Goal: Transaction & Acquisition: Purchase product/service

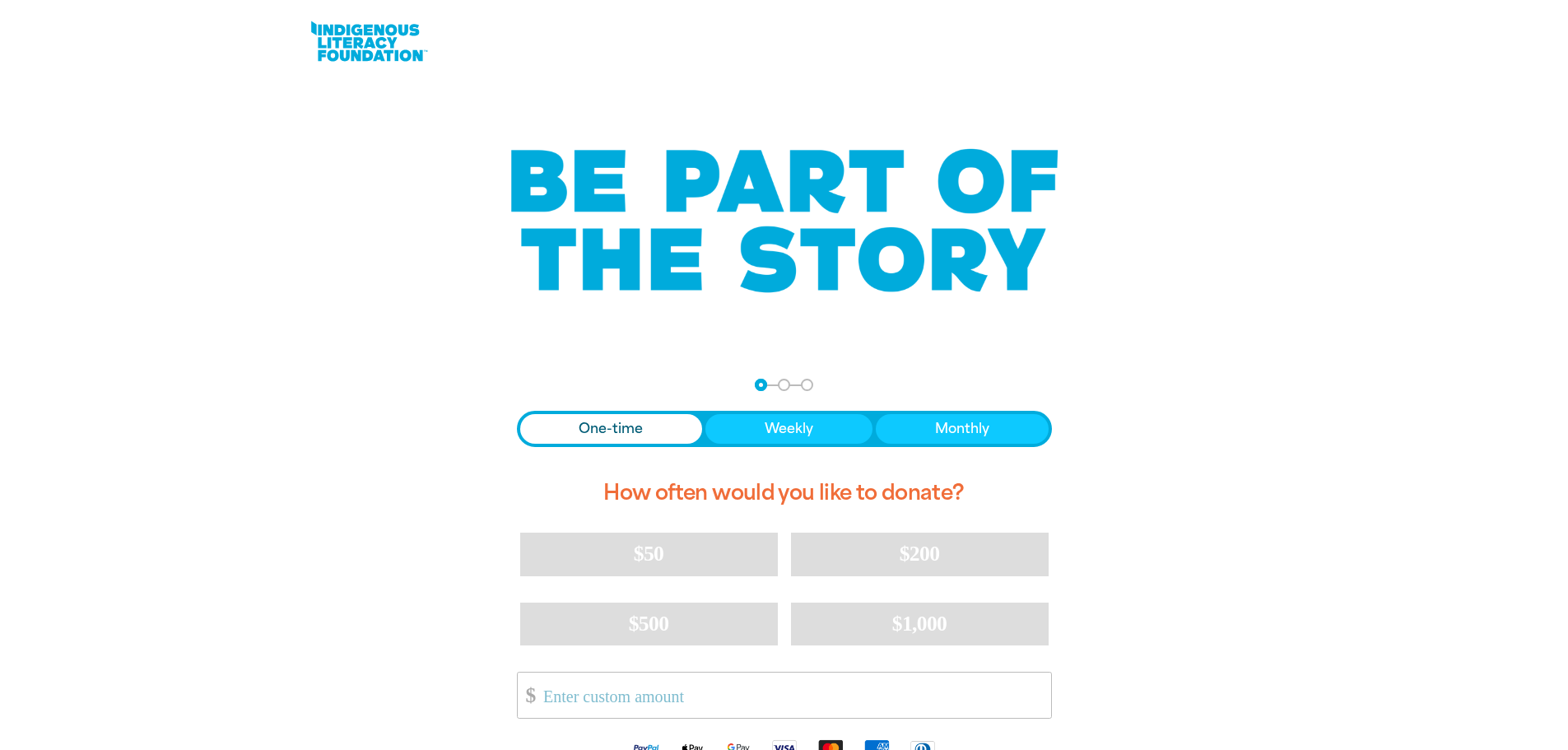
scroll to position [164, 0]
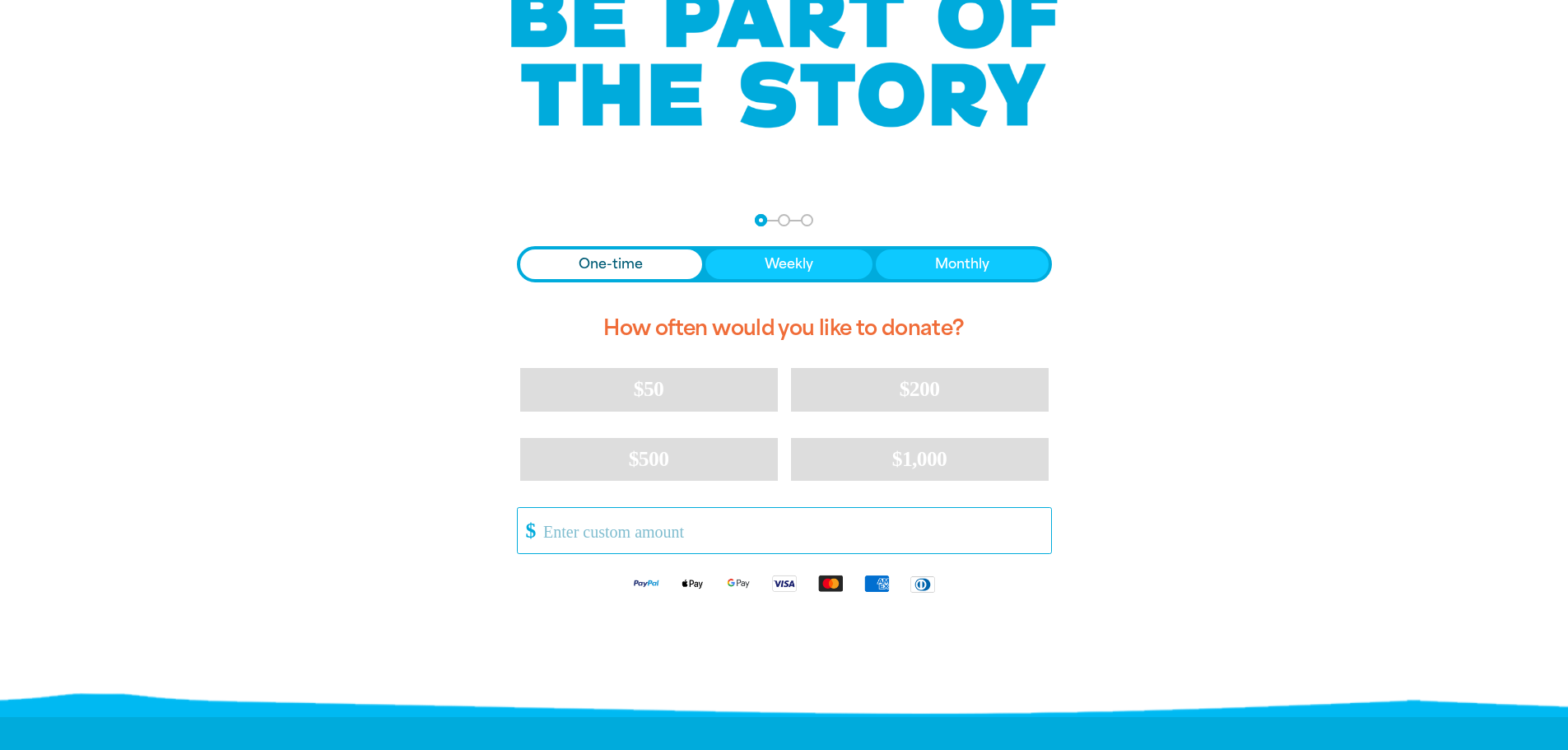
click at [571, 539] on input "Other Amount" at bounding box center [791, 530] width 519 height 45
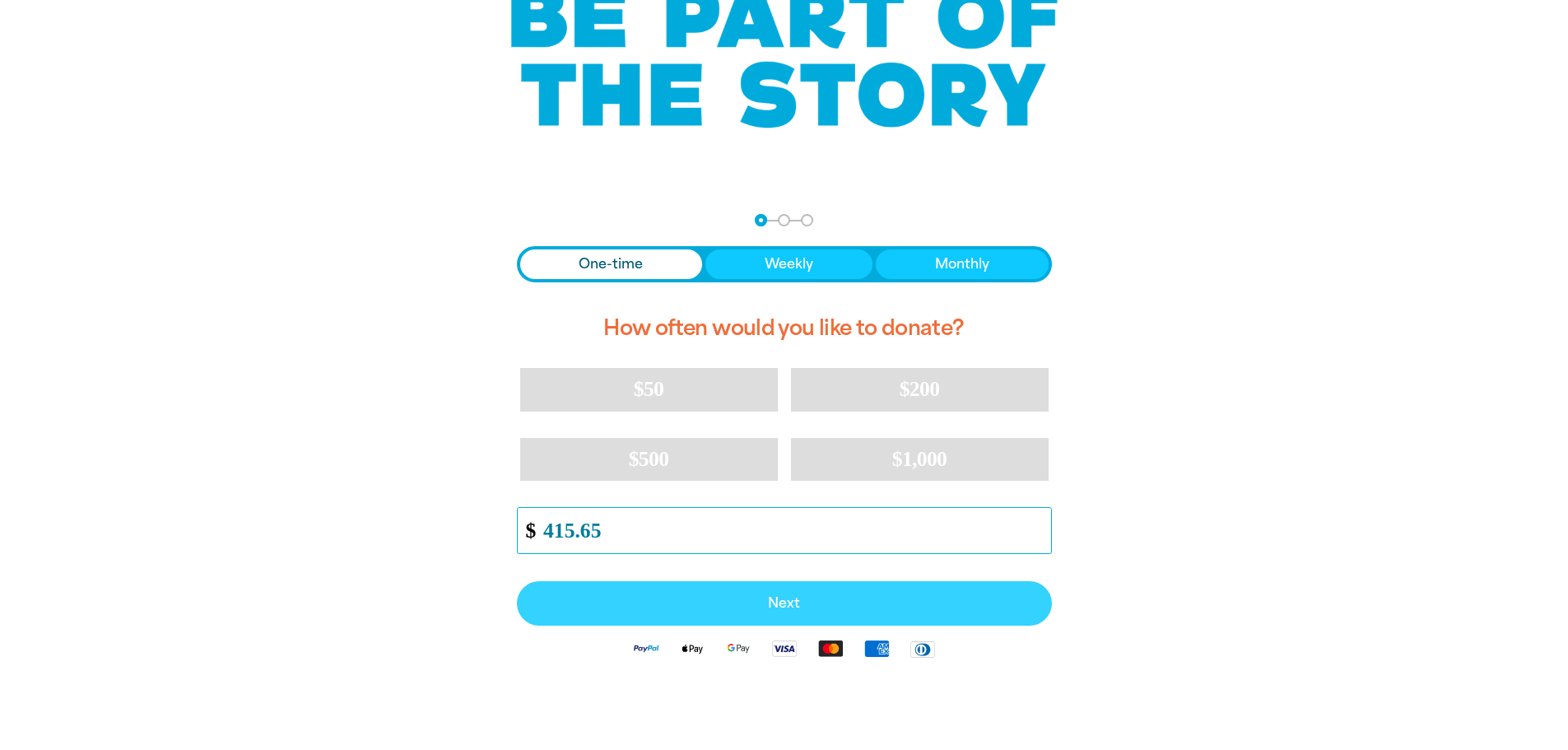
type input "415.65"
click at [986, 590] on button "Next" at bounding box center [784, 604] width 535 height 45
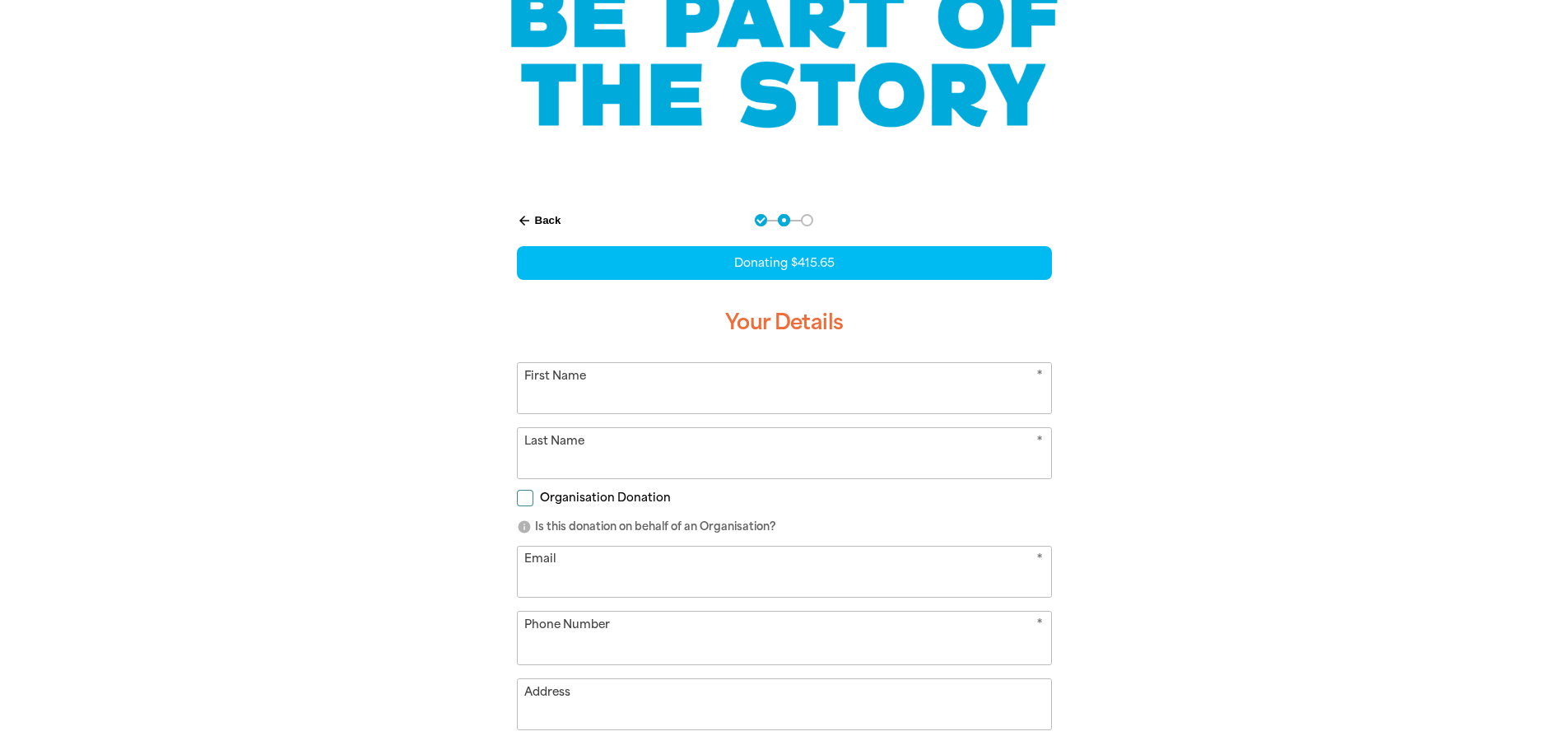
select select "AU"
click at [708, 396] on input "First Name" at bounding box center [784, 388] width 533 height 51
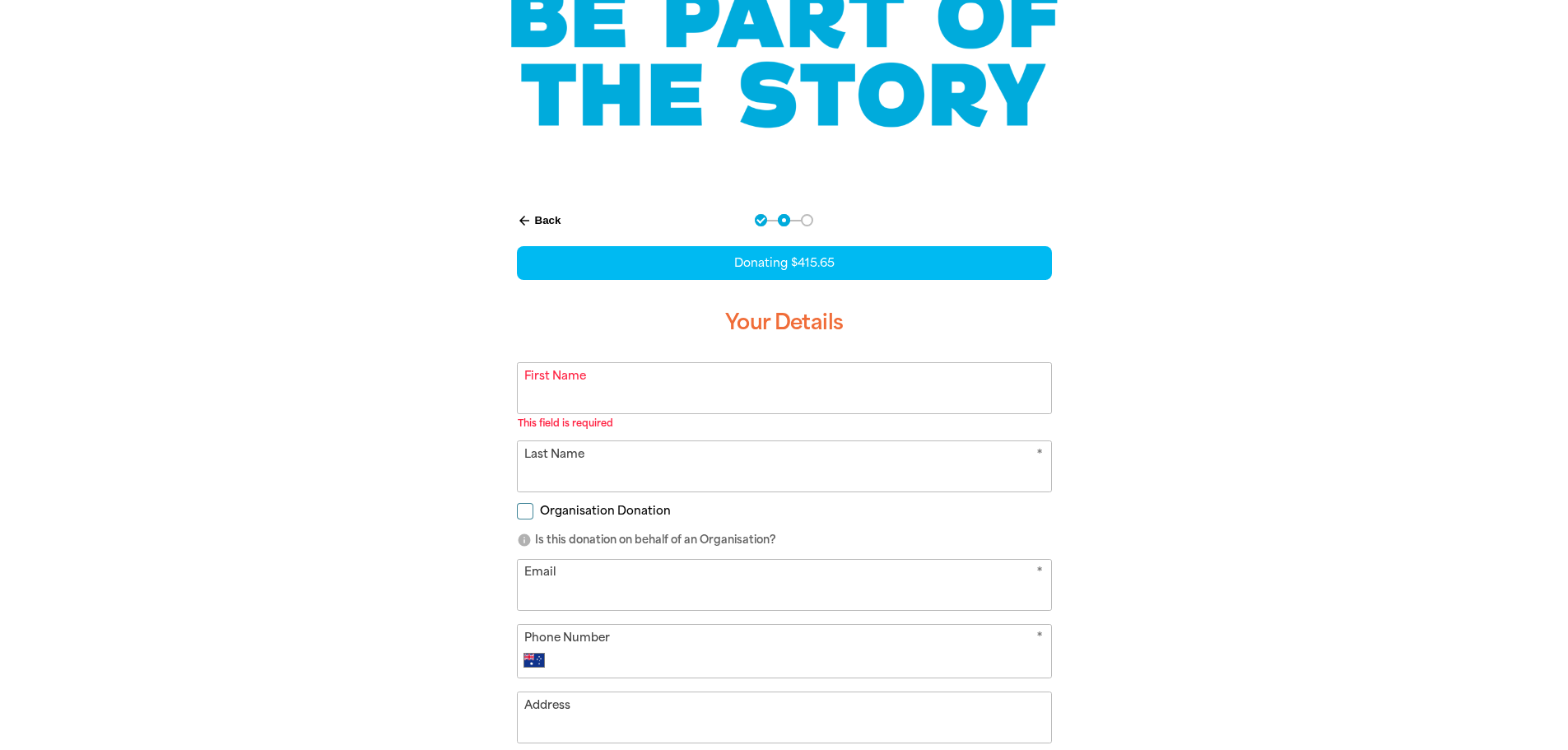
click at [322, 409] on div "arrow_back Back Step 1 Step 2 Step 3 Donating $415.65 Your Details * First Name…" at bounding box center [784, 583] width 988 height 779
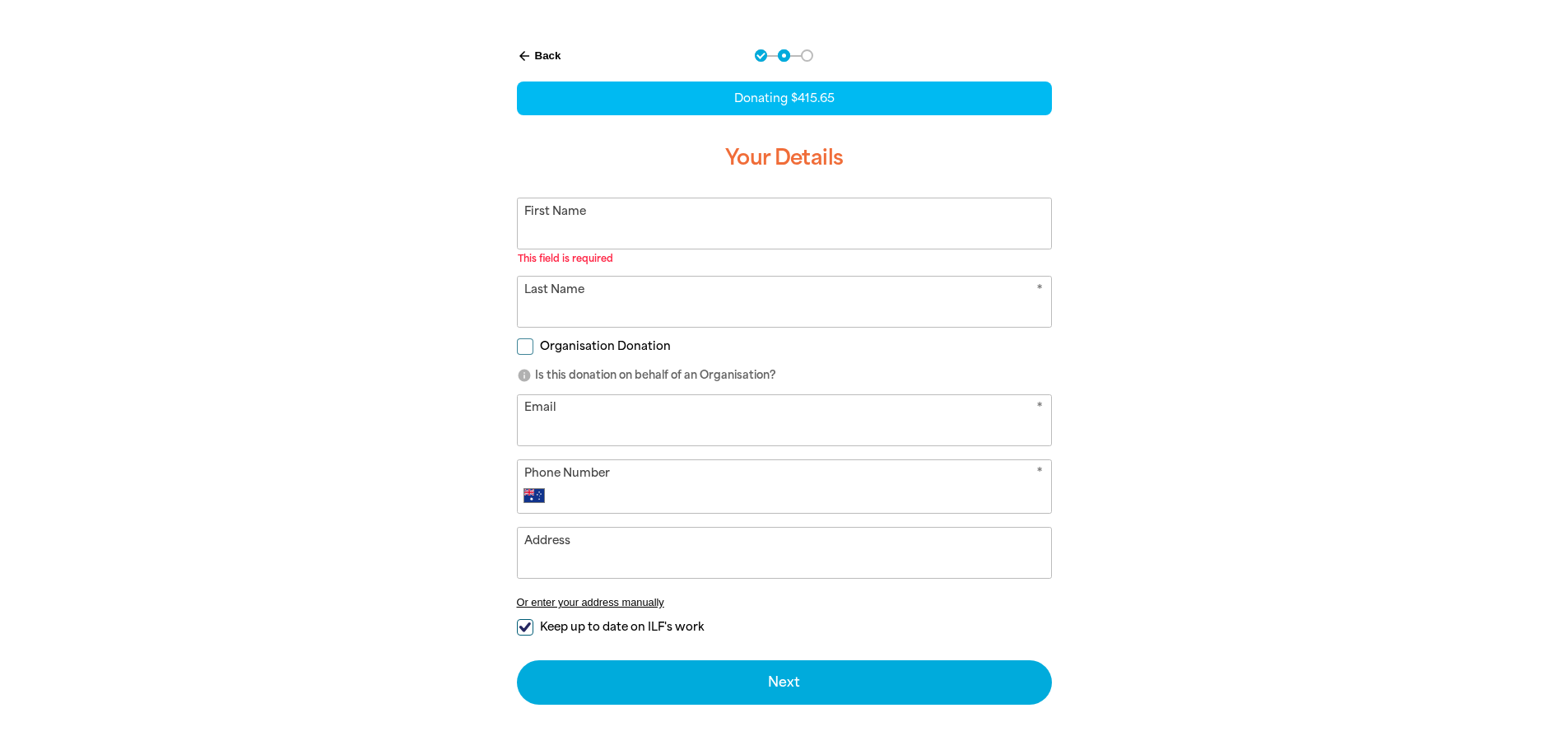
drag, startPoint x: 571, startPoint y: 240, endPoint x: 561, endPoint y: 241, distance: 10.0
click at [571, 240] on input "First Name" at bounding box center [784, 223] width 533 height 51
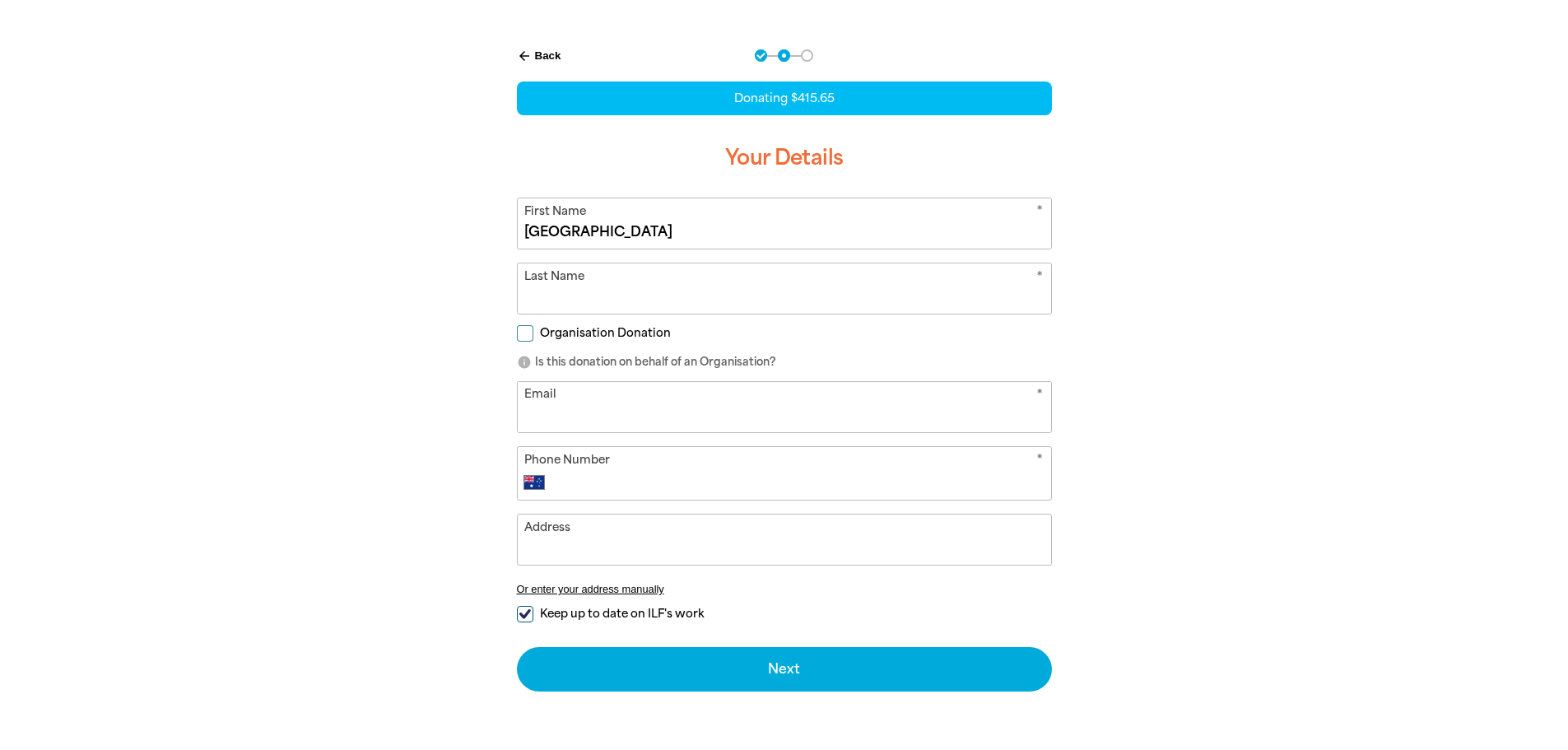
type input "[GEOGRAPHIC_DATA]"
type input "Primary School"
click at [520, 329] on input "Organisation Donation" at bounding box center [525, 333] width 16 height 16
checkbox input "true"
select select "AU"
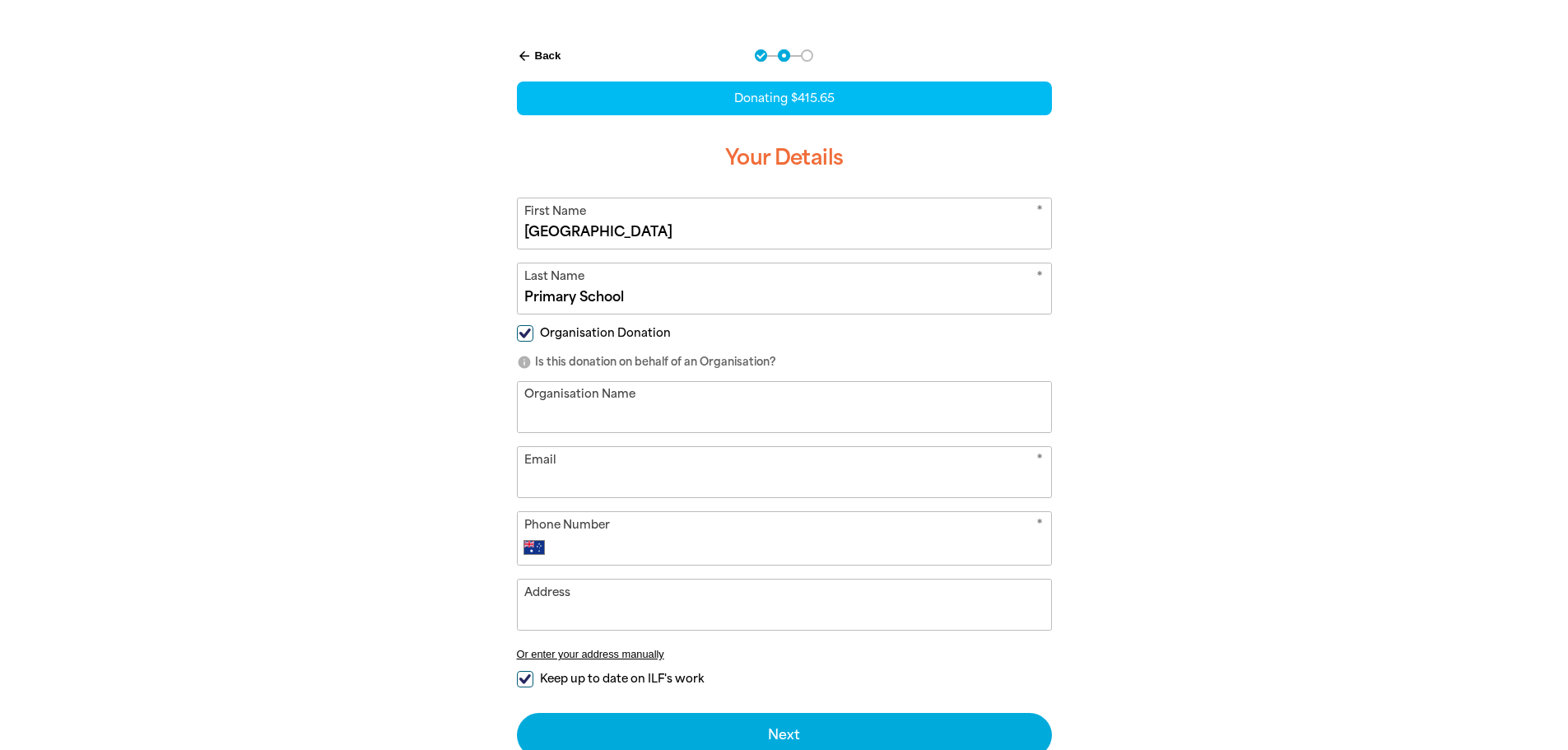
click at [557, 404] on input "Organisation Name" at bounding box center [784, 407] width 533 height 51
drag, startPoint x: 620, startPoint y: 229, endPoint x: 417, endPoint y: 225, distance: 203.0
click at [417, 225] on div "arrow_back Back Step 1 Step 2 Step 3 Donating $415.65 Your Details * First Name…" at bounding box center [784, 444] width 988 height 830
drag, startPoint x: 644, startPoint y: 449, endPoint x: 627, endPoint y: 430, distance: 25.5
click at [644, 449] on input "Email" at bounding box center [784, 472] width 533 height 51
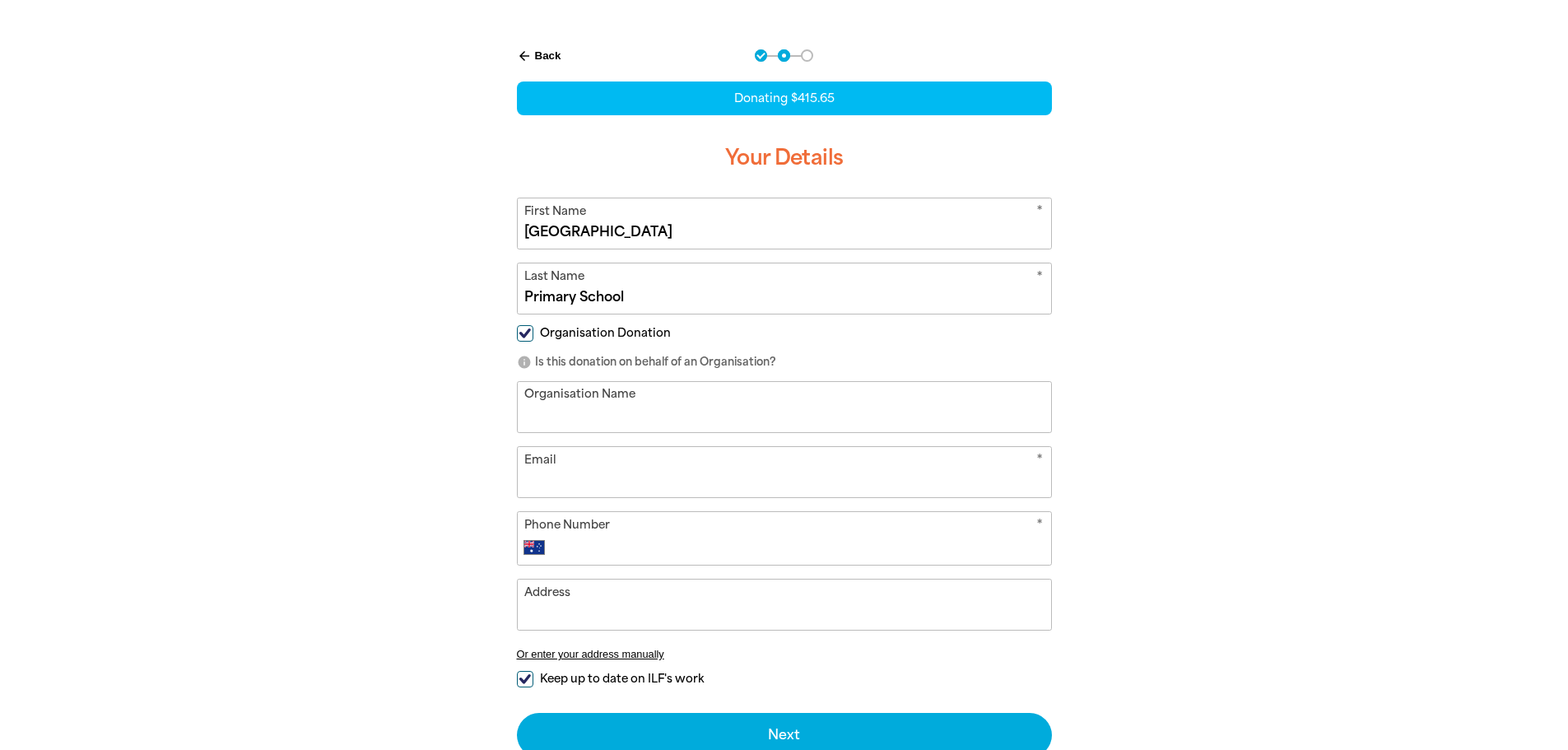
click at [616, 418] on input "Organisation Name" at bounding box center [784, 407] width 533 height 51
paste input "[GEOGRAPHIC_DATA]"
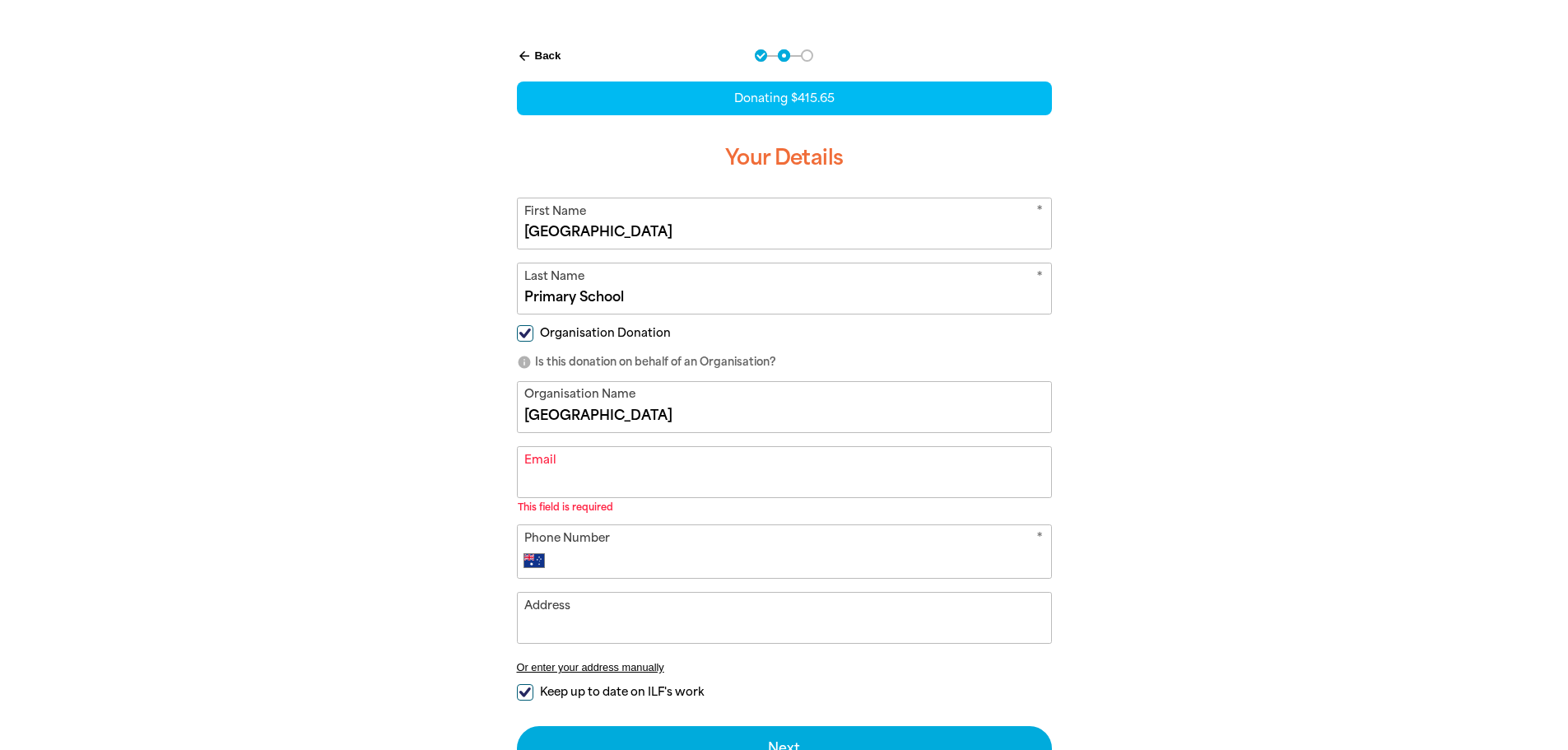
drag, startPoint x: 667, startPoint y: 292, endPoint x: 440, endPoint y: 289, distance: 227.0
click at [440, 289] on div "arrow_back Back Step 1 Step 2 Step 3 Donating $415.65 Your Details * First Name…" at bounding box center [784, 451] width 988 height 844
click at [676, 430] on input "[GEOGRAPHIC_DATA]" at bounding box center [784, 407] width 533 height 51
paste input "Primary School"
type input "[GEOGRAPHIC_DATA]"
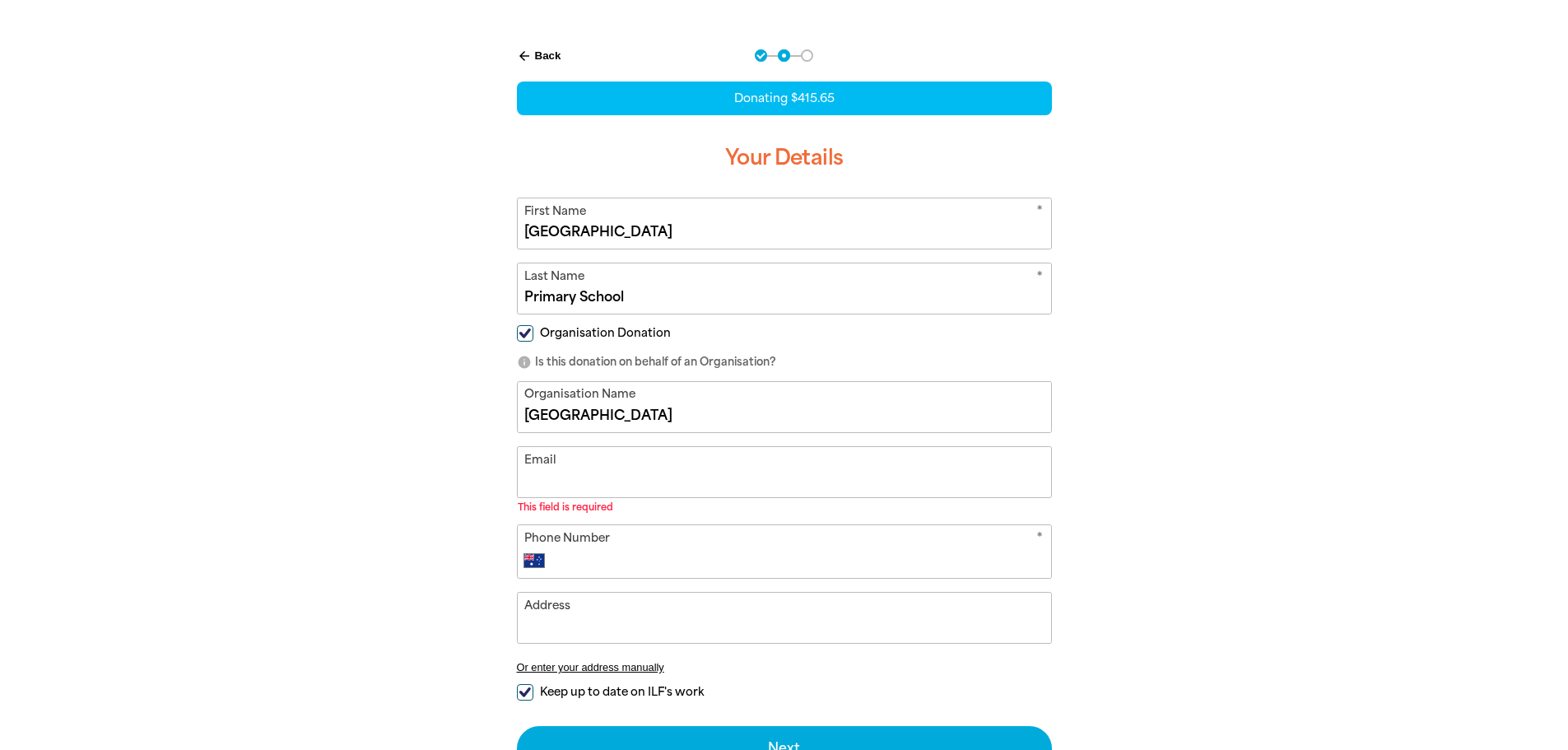
click at [567, 475] on input "Email" at bounding box center [784, 472] width 533 height 51
type input "[DOMAIN_NAME][EMAIL_ADDRESS][DOMAIN_NAME]"
type input "[PHONE_NUMBER]"
type input "[STREET_ADDRESS][PERSON_NAME][PERSON_NAME]"
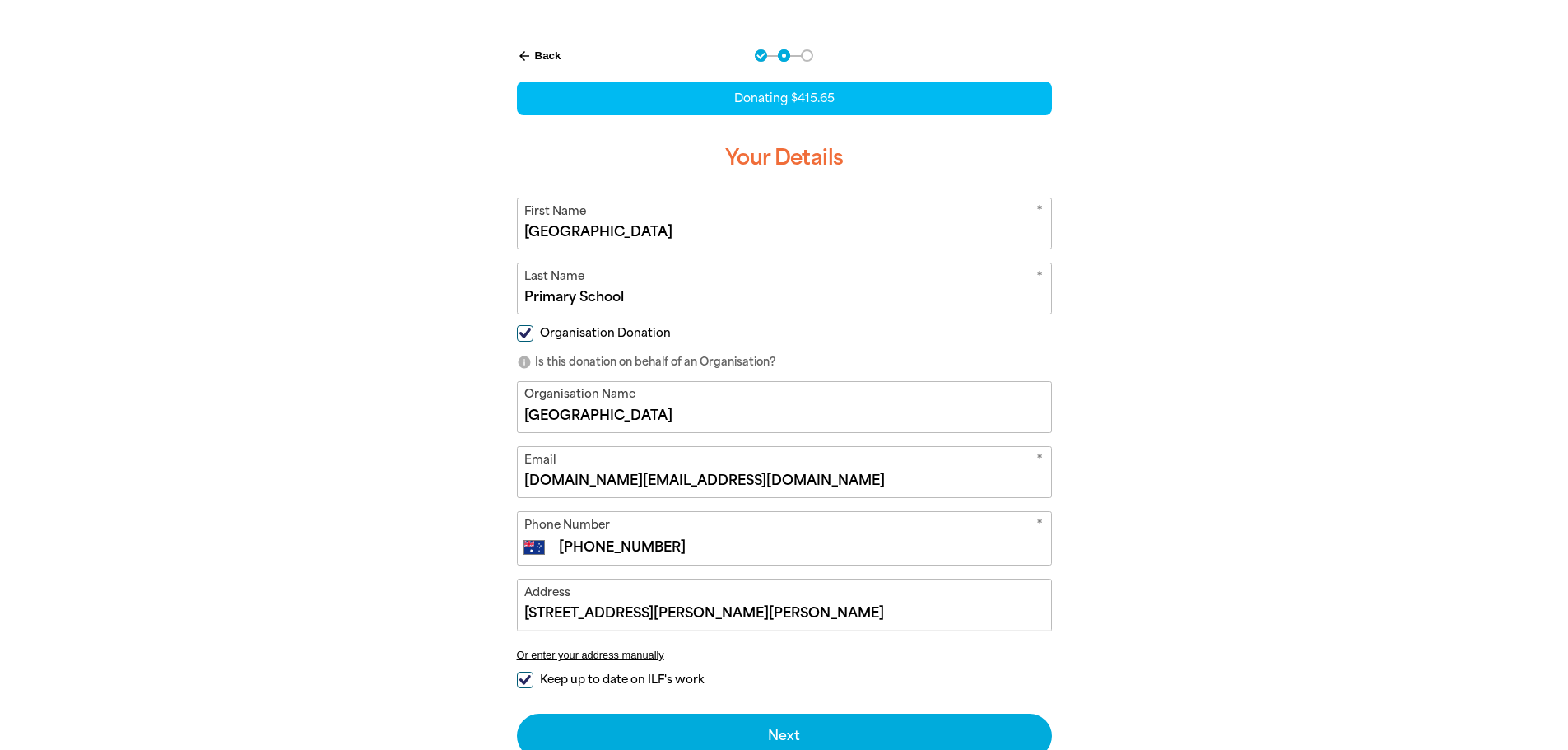
click at [1311, 604] on div at bounding box center [784, 444] width 1568 height 831
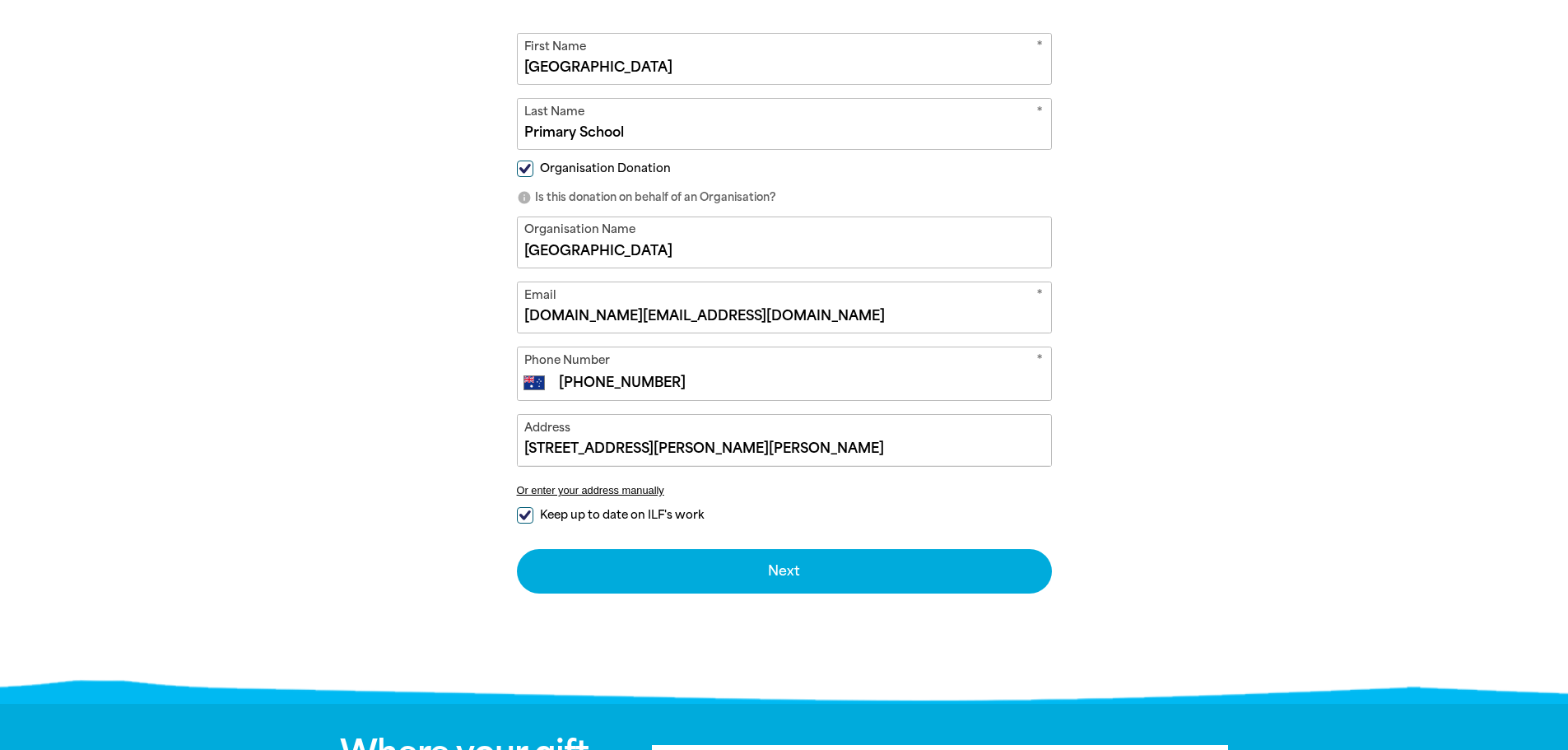
click at [618, 512] on span "Keep up to date on ILF's work" at bounding box center [621, 515] width 163 height 15
click at [533, 512] on input "Keep up to date on ILF's work" at bounding box center [525, 515] width 16 height 16
checkbox input "false"
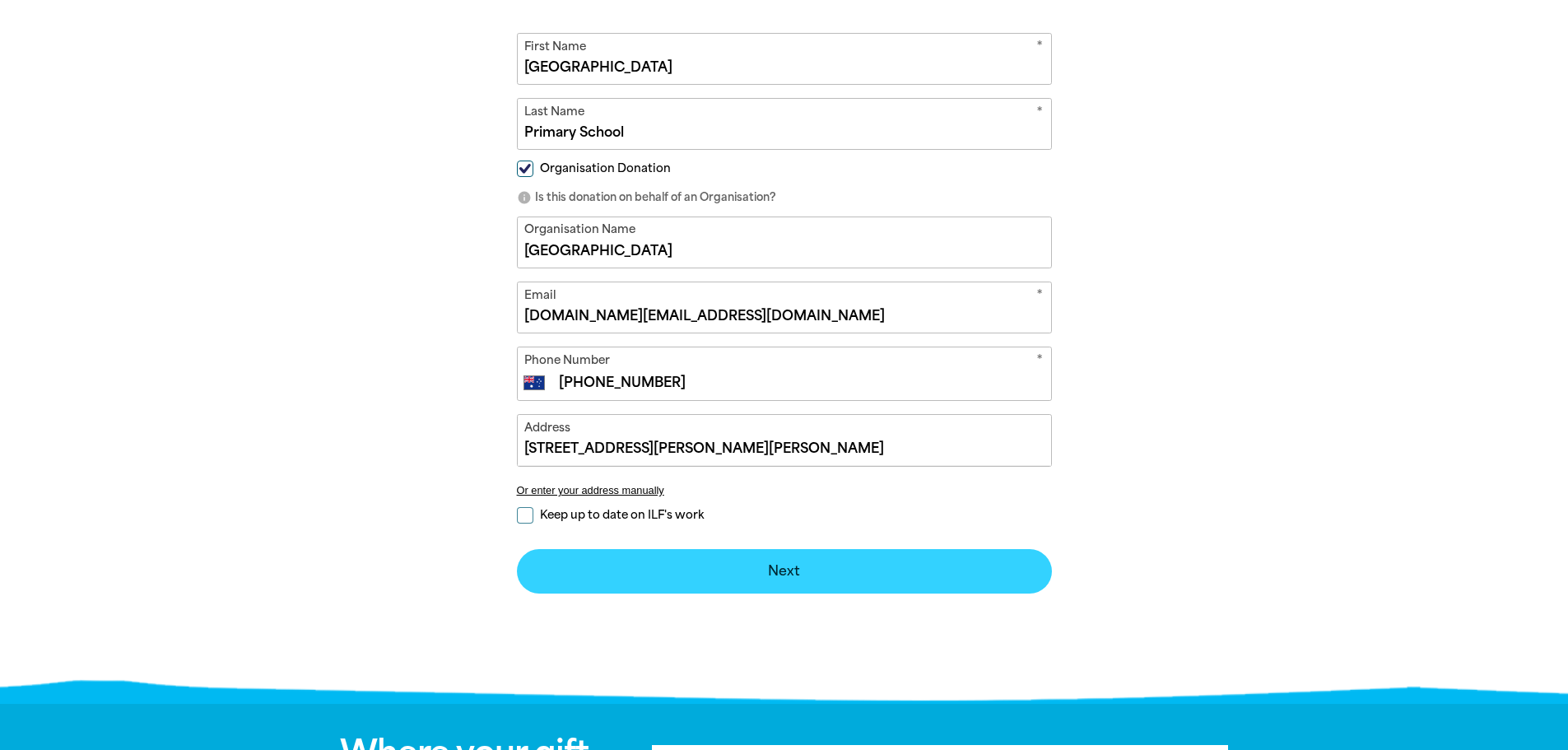
click at [772, 561] on button "Next chevron_right" at bounding box center [784, 571] width 535 height 45
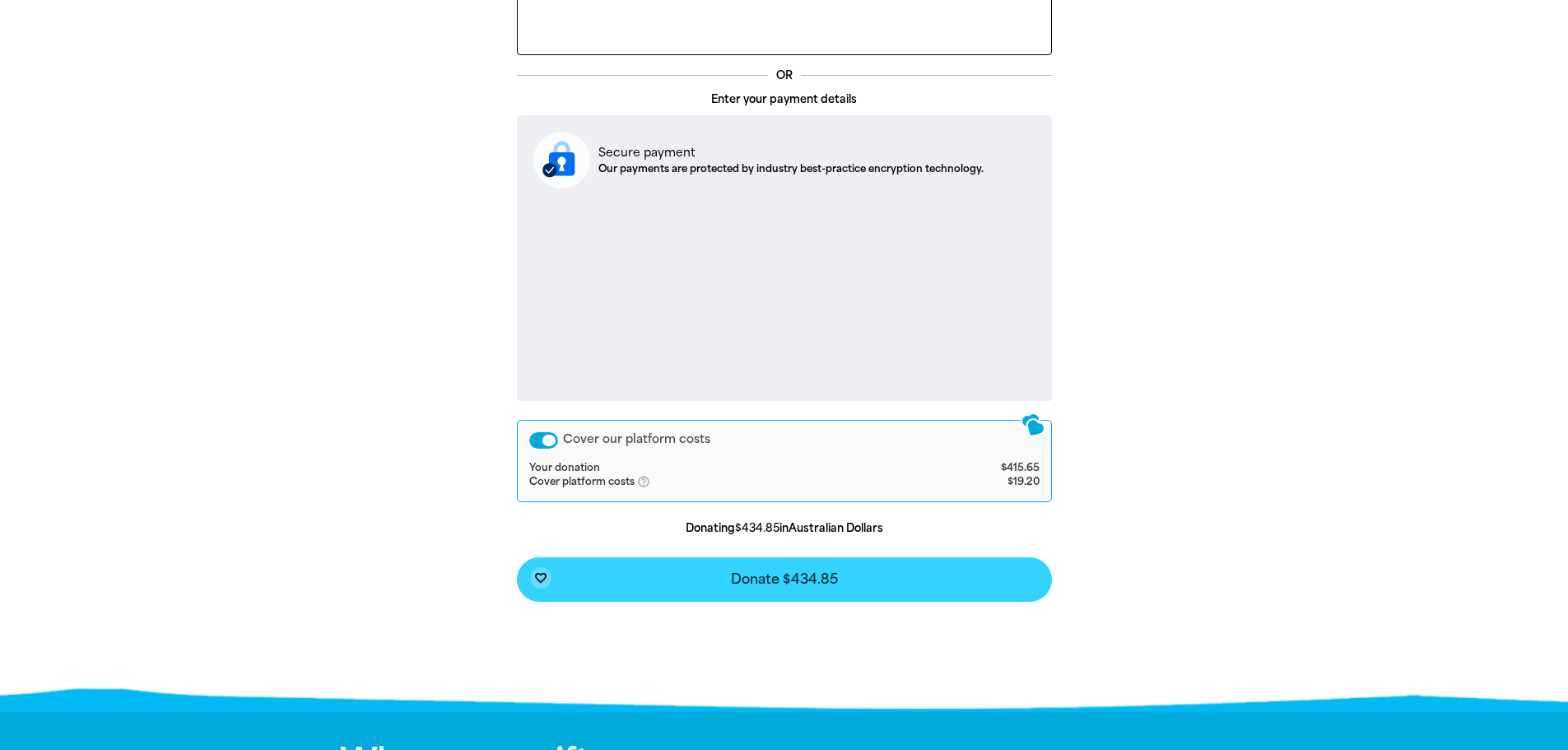
click at [819, 586] on span "Donate $434.85" at bounding box center [784, 579] width 107 height 13
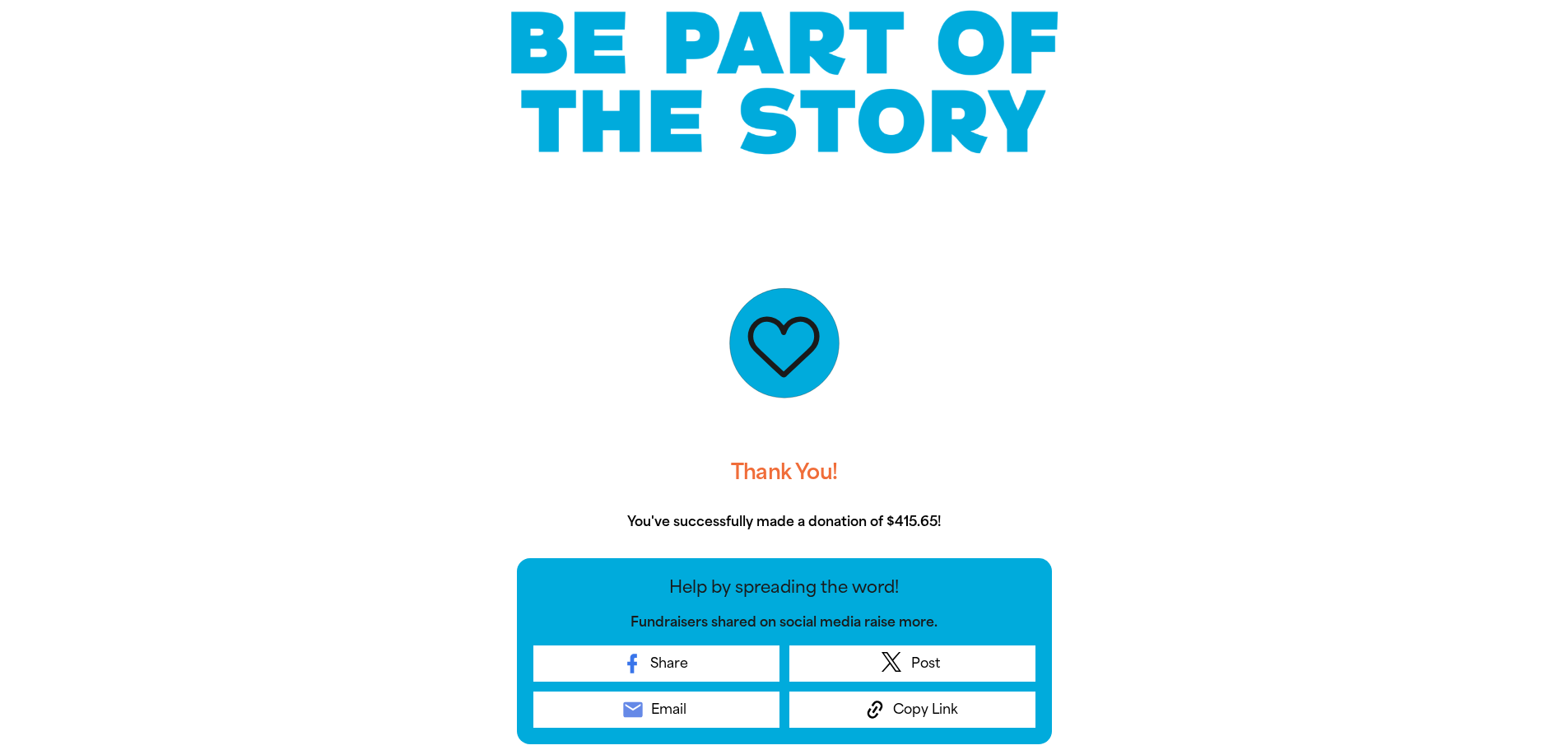
scroll to position [0, 0]
